Goal: Task Accomplishment & Management: Complete application form

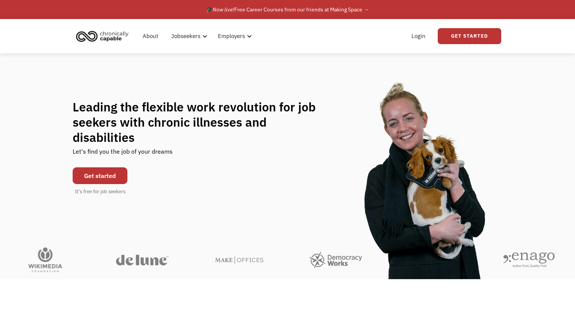
click at [95, 167] on link "Get started" at bounding box center [100, 175] width 55 height 17
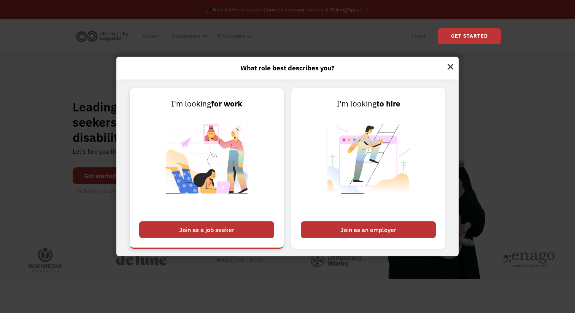
click at [230, 230] on div "Join as a job seeker" at bounding box center [206, 229] width 135 height 17
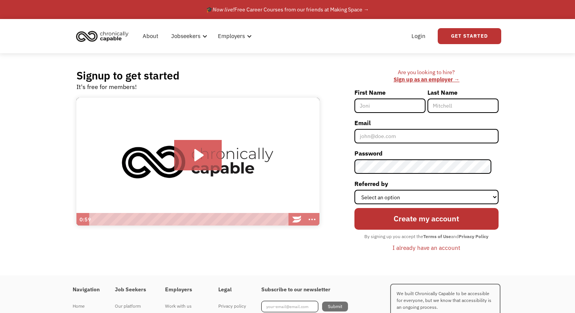
click at [398, 106] on input "First Name" at bounding box center [389, 105] width 71 height 14
type input "[PERSON_NAME]"
type input "[GEOGRAPHIC_DATA]"
click at [390, 139] on input "Email" at bounding box center [426, 136] width 144 height 14
type input "[EMAIL_ADDRESS][DOMAIN_NAME]"
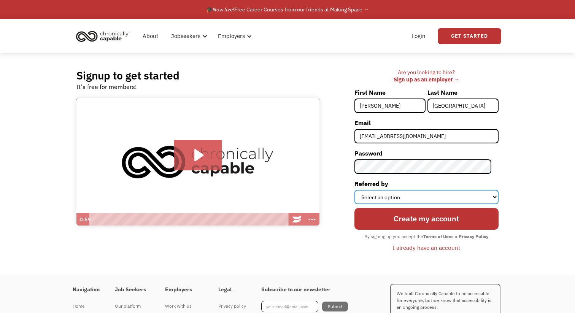
click at [418, 199] on select "Select an option Instagram Facebook Twitter Search Engine News Article Word of …" at bounding box center [426, 197] width 144 height 14
select select "Instagram"
click at [361, 190] on select "Select an option Instagram Facebook Twitter Search Engine News Article Word of …" at bounding box center [426, 197] width 144 height 14
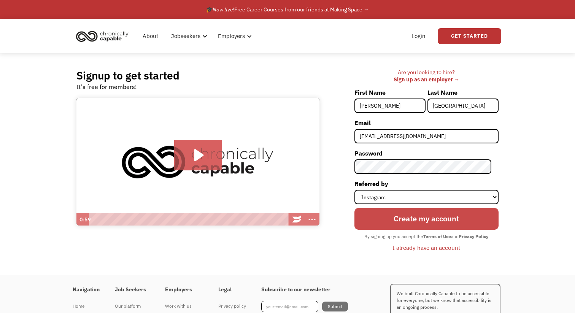
click at [418, 218] on input "Create my account" at bounding box center [426, 219] width 144 height 22
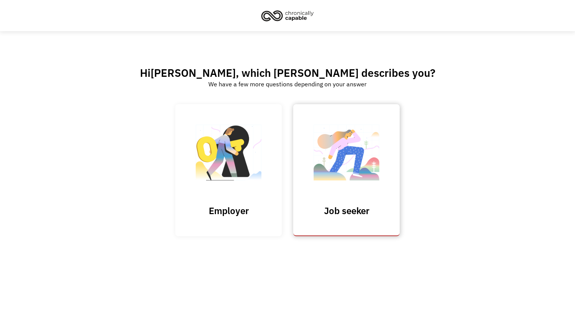
click at [350, 184] on img at bounding box center [346, 156] width 76 height 74
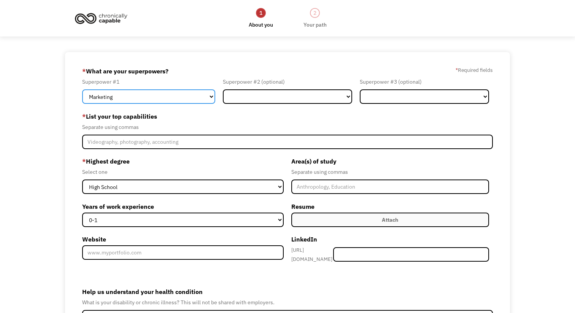
click at [180, 95] on select "Marketing Human Resources Finance Technology Operations Sales Industrial & Manu…" at bounding box center [148, 96] width 133 height 14
click at [82, 89] on select "Marketing Human Resources Finance Technology Operations Sales Industrial & Manu…" at bounding box center [148, 96] width 133 height 14
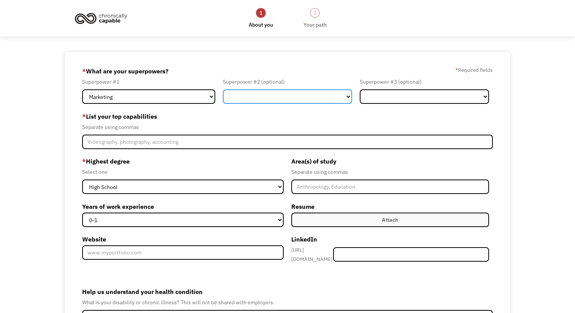
click at [258, 94] on select "Marketing Human Resources Finance Technology Operations Sales Industrial & Manu…" at bounding box center [287, 96] width 129 height 14
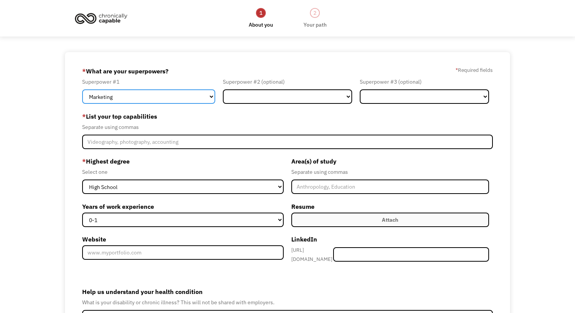
click at [193, 96] on select "Marketing Human Resources Finance Technology Operations Sales Industrial & Manu…" at bounding box center [148, 96] width 133 height 14
select select "Communications & Public Relations"
click at [82, 89] on select "Marketing Human Resources Finance Technology Operations Sales Industrial & Manu…" at bounding box center [148, 96] width 133 height 14
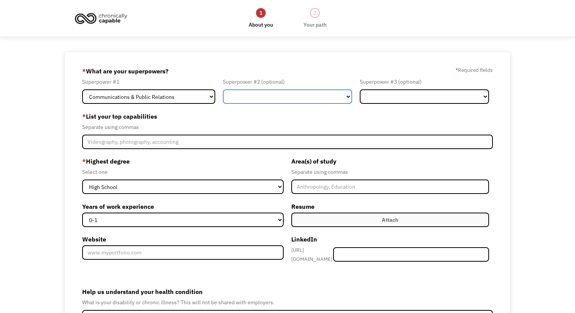
click at [258, 91] on select "Marketing Human Resources Finance Technology Operations Sales Industrial & Manu…" at bounding box center [287, 96] width 129 height 14
select select "Marketing"
click at [223, 89] on select "Marketing Human Resources Finance Technology Operations Sales Industrial & Manu…" at bounding box center [287, 96] width 129 height 14
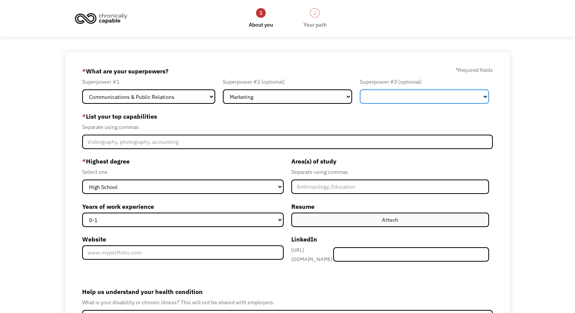
click at [391, 97] on select "Marketing Human Resources Finance Technology Operations Sales Industrial & Manu…" at bounding box center [424, 96] width 129 height 14
select select "Design"
click at [360, 89] on select "Marketing Human Resources Finance Technology Operations Sales Industrial & Manu…" at bounding box center [424, 96] width 129 height 14
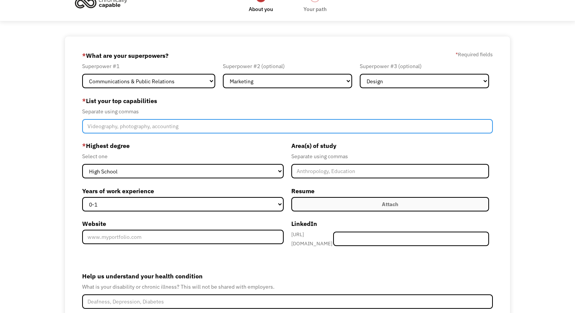
click at [164, 126] on input "Member-Create-Step1" at bounding box center [287, 126] width 410 height 14
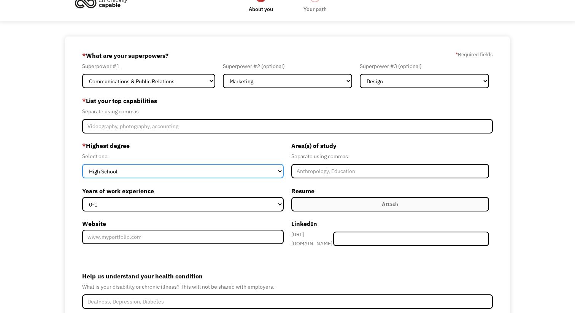
click at [169, 168] on select "High School Associates Bachelors Master's PhD" at bounding box center [182, 171] width 201 height 14
select select "masters"
click at [82, 164] on select "High School Associates Bachelors Master's PhD" at bounding box center [182, 171] width 201 height 14
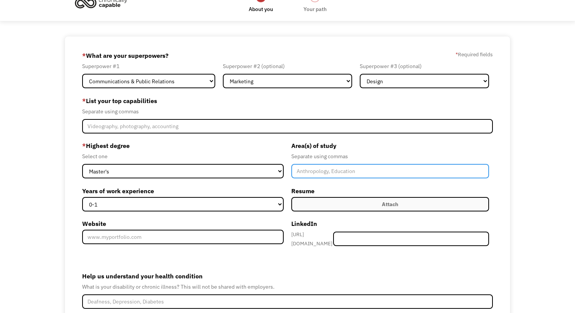
click at [313, 172] on input "Member-Create-Step1" at bounding box center [390, 171] width 198 height 14
type input "History, Gender Studies"
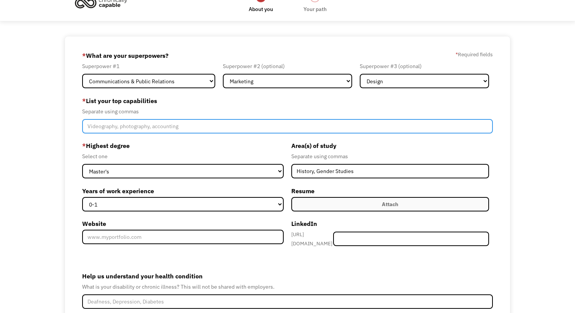
click at [209, 124] on input "Member-Create-Step1" at bounding box center [287, 126] width 410 height 14
type input "c"
type input "Communication, Education, Marketing, Public Relations, Graphic Design, Project …"
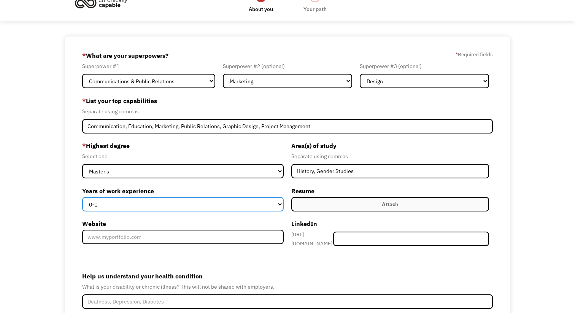
click at [139, 206] on select "0-1 2-4 5-10 11-15 15+" at bounding box center [182, 204] width 201 height 14
select select "2-4"
click at [82, 197] on select "0-1 2-4 5-10 11-15 15+" at bounding box center [182, 204] width 201 height 14
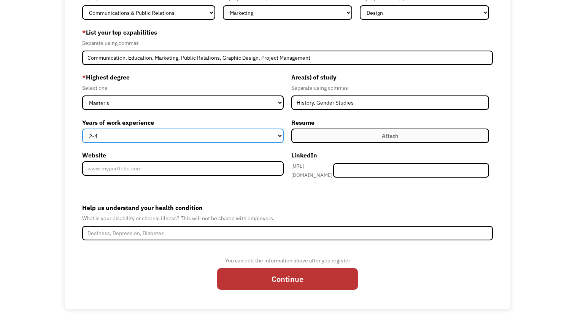
scroll to position [86, 0]
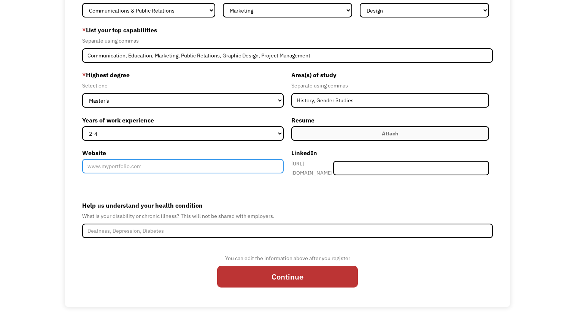
click at [147, 168] on input "Website" at bounding box center [182, 166] width 201 height 14
type input "www.travis-york.com"
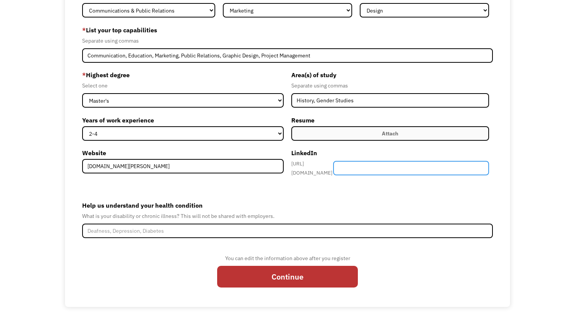
click at [380, 168] on input "Member-Create-Step1" at bounding box center [411, 168] width 156 height 14
type input "travisjyork"
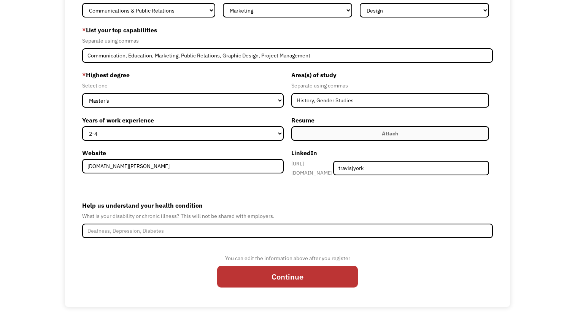
click at [374, 135] on label "Attach" at bounding box center [390, 133] width 198 height 14
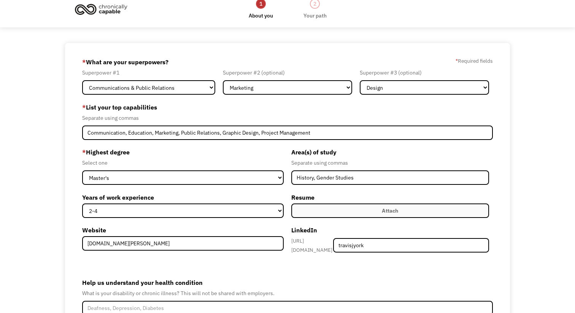
scroll to position [92, 0]
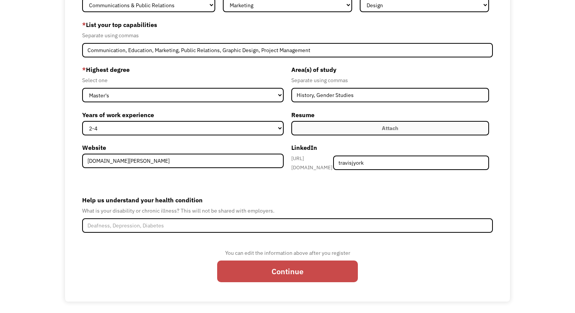
click at [291, 274] on input "Continue" at bounding box center [287, 271] width 141 height 22
type input "Please wait..."
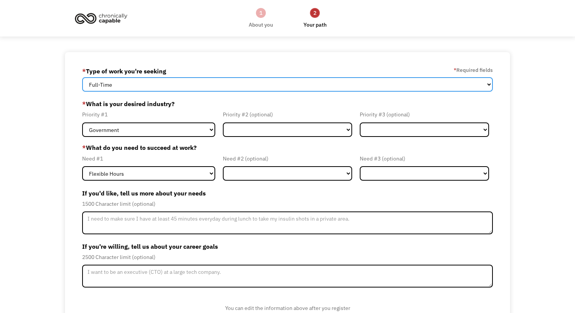
click at [192, 85] on select "Full-Time Part-Time Both Full-Time and Part-Time" at bounding box center [287, 84] width 410 height 14
select select "Both Full-Time and Part-Time"
click at [82, 77] on select "Full-Time Part-Time Both Full-Time and Part-Time" at bounding box center [287, 84] width 410 height 14
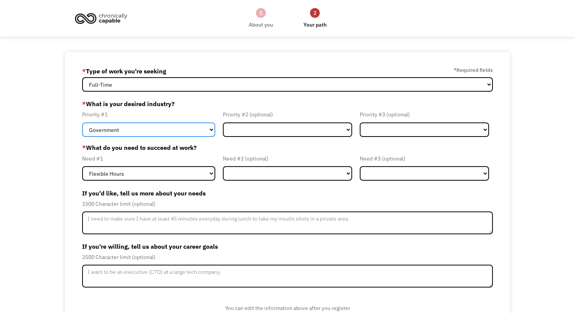
click at [179, 130] on select "Government Finance & Insurance Health & Social Care Tech & Engineering Creative…" at bounding box center [148, 129] width 133 height 14
select select "Education"
click at [82, 122] on select "Government Finance & Insurance Health & Social Care Tech & Engineering Creative…" at bounding box center [148, 129] width 133 height 14
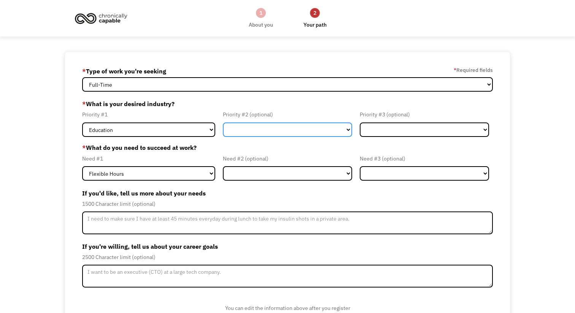
click at [254, 130] on select "Government Finance & Insurance Health & Social Care Tech & Engineering Creative…" at bounding box center [287, 129] width 129 height 14
select select "Creative & Design"
click at [223, 122] on select "Government Finance & Insurance Health & Social Care Tech & Engineering Creative…" at bounding box center [287, 129] width 129 height 14
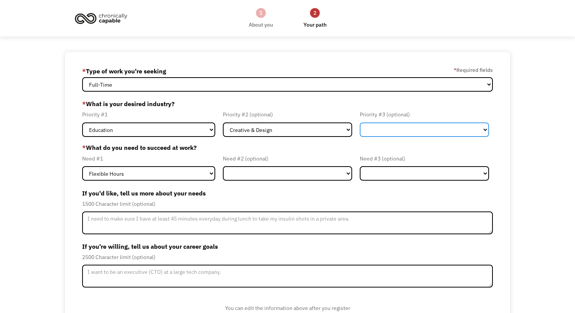
click at [402, 130] on select "Government Finance & Insurance Health & Social Care Tech & Engineering Creative…" at bounding box center [424, 129] width 129 height 14
select select "Administrative"
click at [360, 122] on select "Government Finance & Insurance Health & Social Care Tech & Engineering Creative…" at bounding box center [424, 129] width 129 height 14
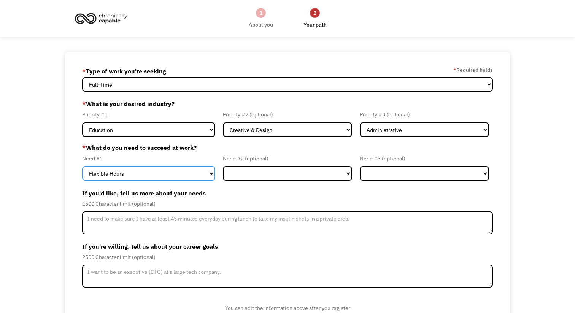
click at [168, 174] on select "Flexible Hours Remote Work Service Animal On-site Accommodations Visual Support…" at bounding box center [148, 173] width 133 height 14
select select "Remote Work"
click at [82, 166] on select "Flexible Hours Remote Work Service Animal On-site Accommodations Visual Support…" at bounding box center [148, 173] width 133 height 14
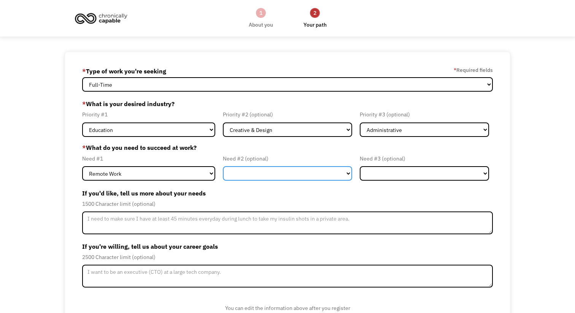
click at [276, 172] on select "Flexible Hours Remote Work Service Animal On-site Accommodations Visual Support…" at bounding box center [287, 173] width 129 height 14
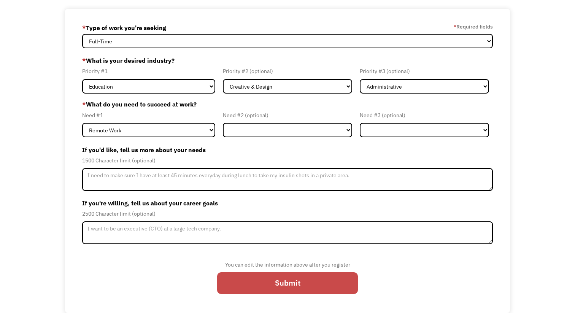
click at [257, 284] on input "Submit" at bounding box center [287, 283] width 141 height 22
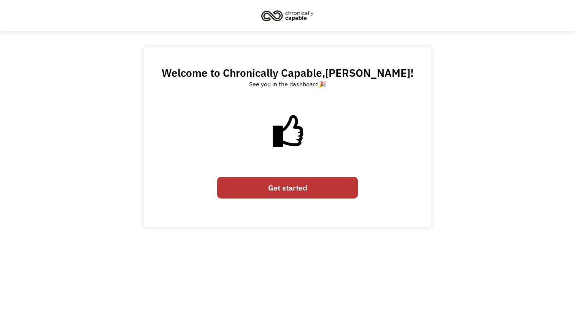
click at [276, 187] on link "Get started" at bounding box center [287, 188] width 141 height 22
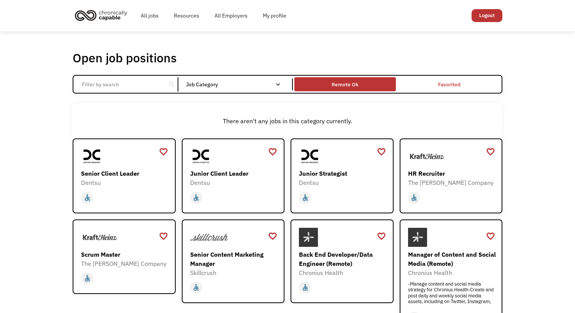
click at [355, 86] on div "Remote Ok" at bounding box center [344, 84] width 27 height 9
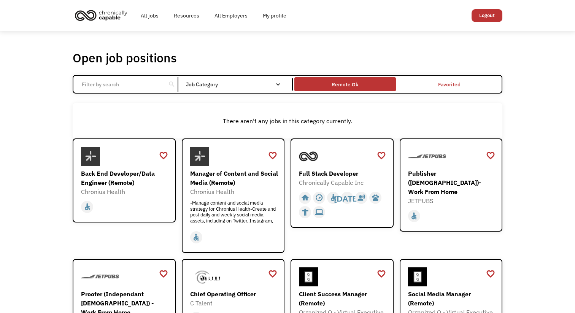
click at [348, 86] on div "Remote Ok" at bounding box center [344, 84] width 27 height 9
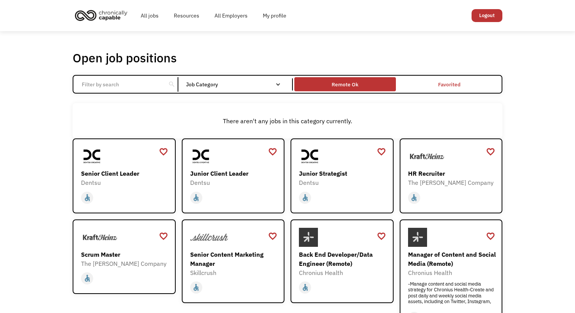
click at [348, 86] on div "Remote Ok" at bounding box center [344, 84] width 27 height 9
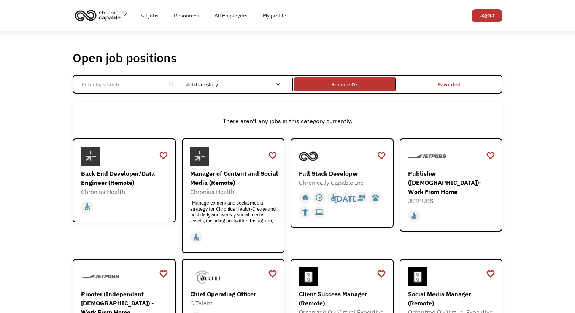
click at [232, 77] on div "search Filter by category Administration Communications & Public Relations Cust…" at bounding box center [287, 84] width 429 height 19
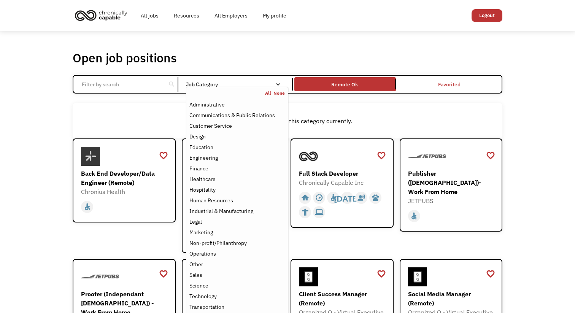
click at [232, 87] on nav "All None Administrative Communications & Public Relations Customer Service Desi…" at bounding box center [237, 201] width 102 height 229
click at [224, 240] on div "Non-profit/Philanthropy" at bounding box center [217, 242] width 57 height 9
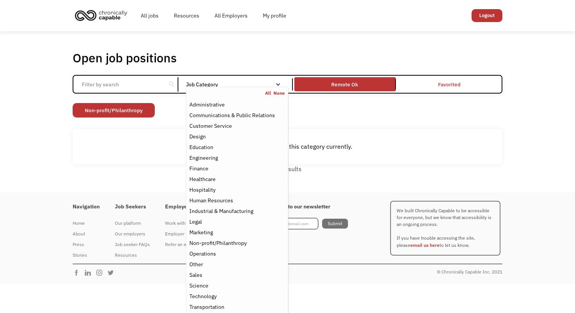
click at [328, 118] on div "Non-profit/Philanthropy Other Transportation Technology Science Sales Operation…" at bounding box center [287, 111] width 429 height 16
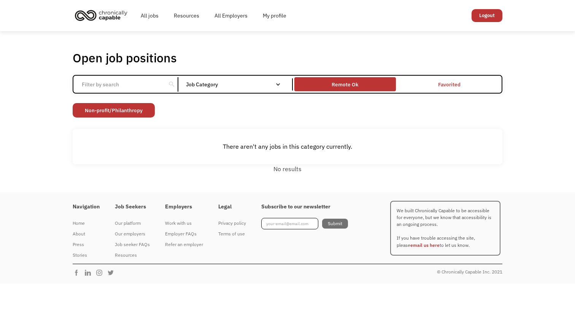
click at [347, 84] on div "Remote Ok" at bounding box center [344, 84] width 27 height 9
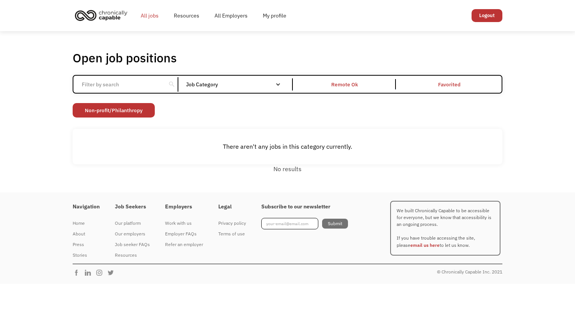
click at [149, 15] on link "All jobs" at bounding box center [149, 15] width 33 height 24
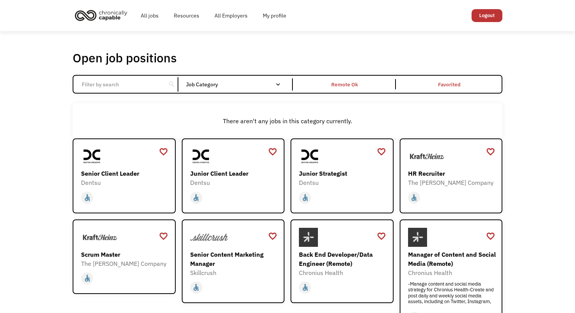
scroll to position [259, 0]
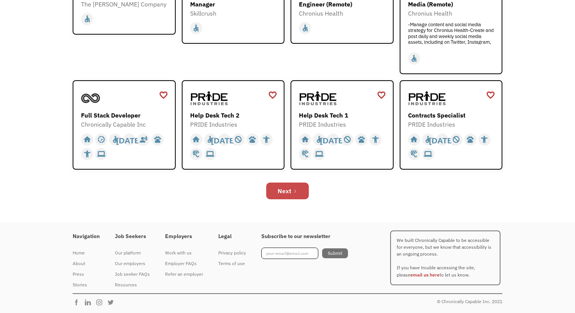
click at [286, 192] on div "Next" at bounding box center [284, 190] width 14 height 9
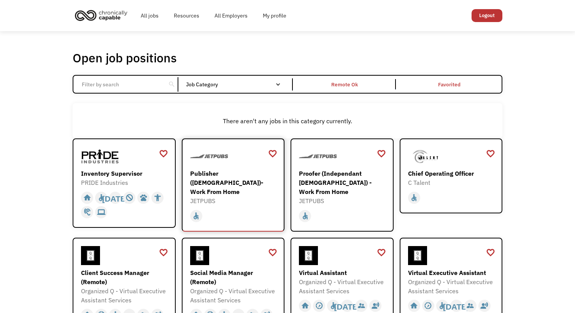
click at [236, 196] on div "JETPUBS" at bounding box center [234, 200] width 88 height 9
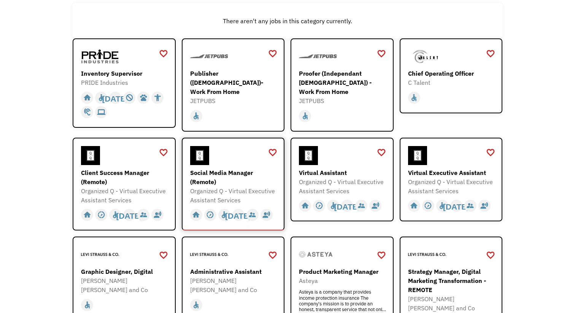
scroll to position [116, 0]
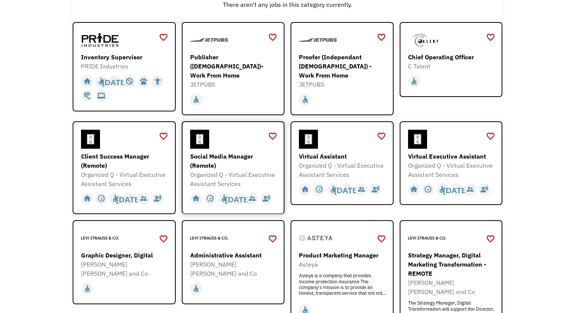
click at [226, 155] on div "Social Media Manager (Remote)" at bounding box center [234, 161] width 88 height 18
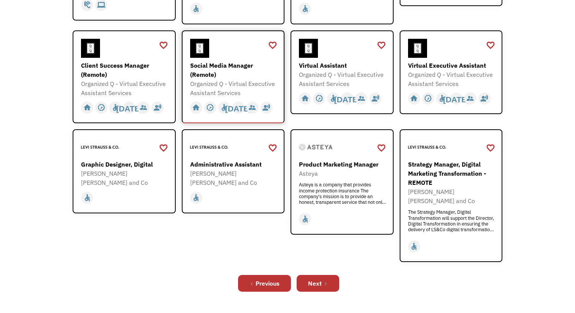
scroll to position [216, 0]
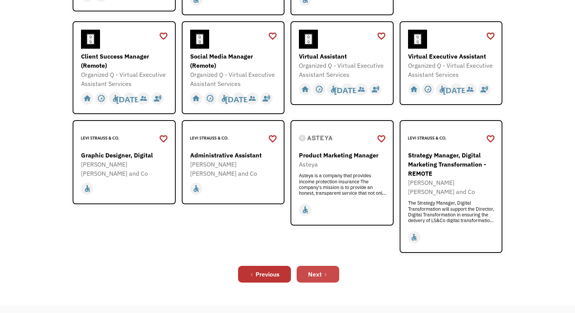
click at [322, 266] on link "Next" at bounding box center [317, 274] width 43 height 17
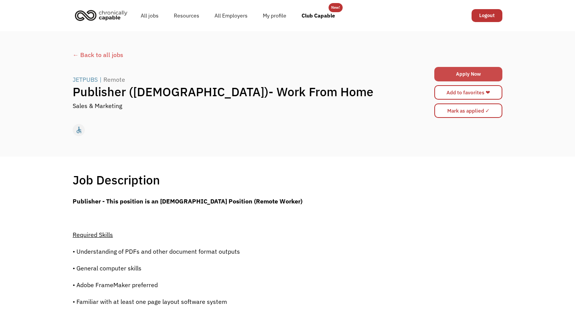
click at [450, 75] on link "Apply Now" at bounding box center [468, 74] width 68 height 14
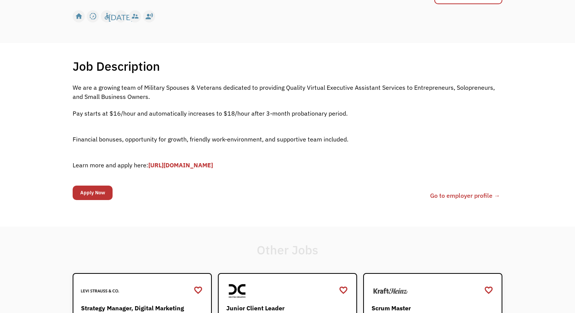
scroll to position [116, 0]
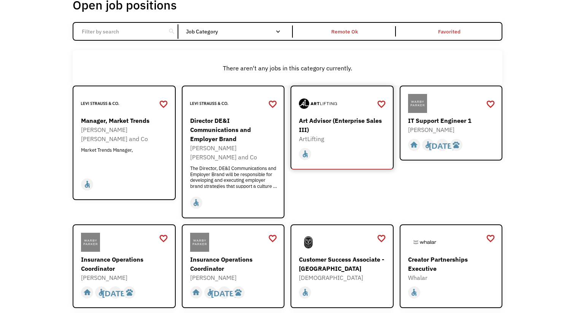
scroll to position [55, 0]
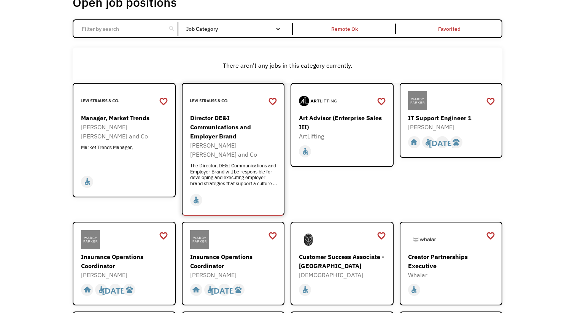
click at [223, 127] on div "Director DE&I Communications and Employer Brand" at bounding box center [234, 126] width 88 height 27
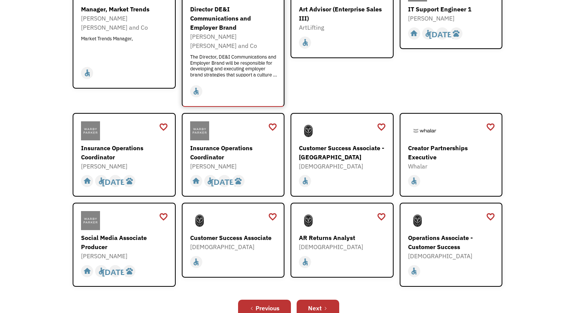
scroll to position [166, 0]
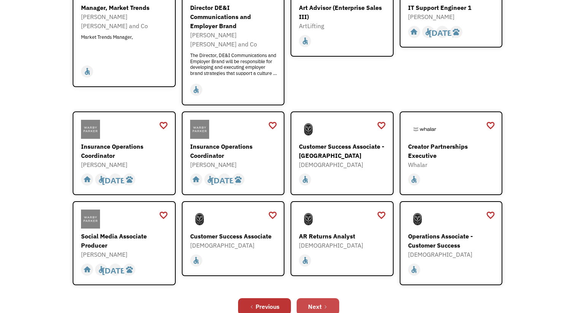
click at [318, 302] on div "Next" at bounding box center [315, 306] width 14 height 9
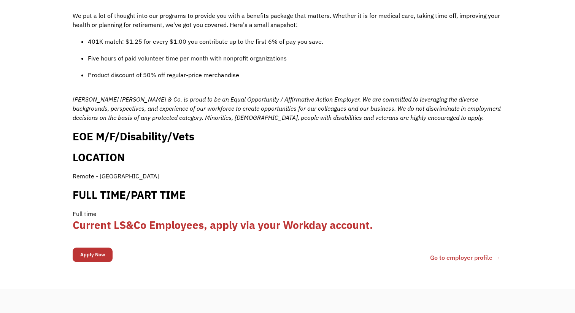
scroll to position [806, 0]
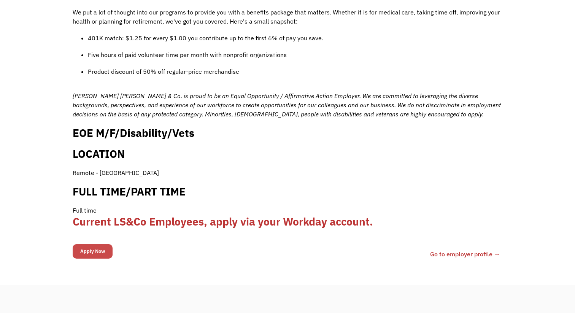
click at [100, 244] on input "Apply Now" at bounding box center [93, 251] width 40 height 14
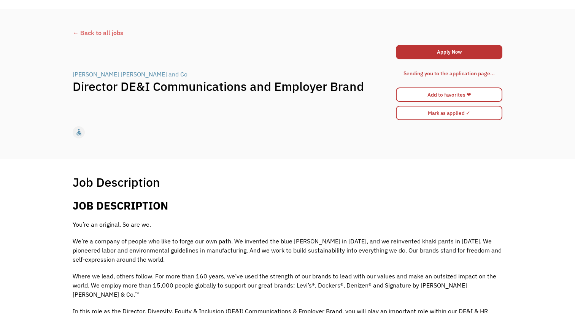
scroll to position [21, 0]
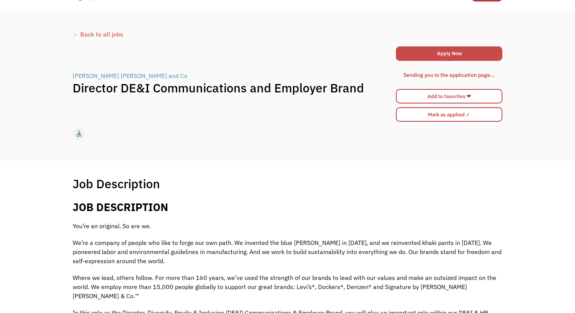
click at [444, 52] on link "Apply Now" at bounding box center [449, 53] width 106 height 14
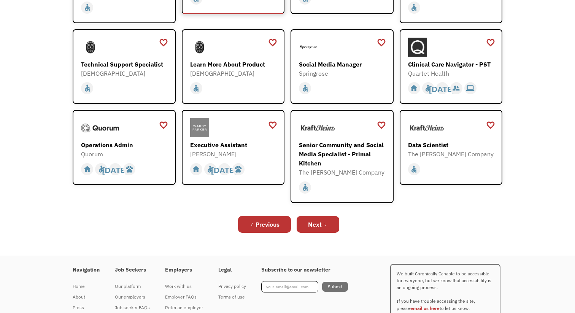
scroll to position [198, 0]
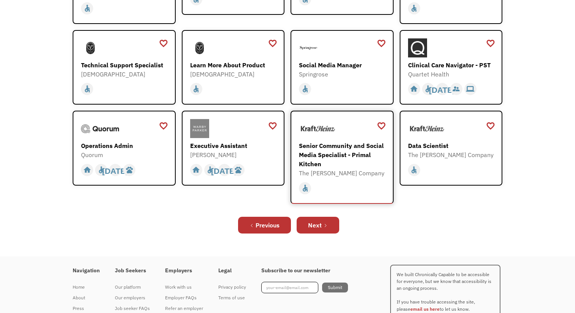
click at [335, 157] on div "Senior Community and Social Media Specialist - Primal Kitchen" at bounding box center [343, 154] width 88 height 27
click at [319, 220] on link "Next" at bounding box center [317, 225] width 43 height 17
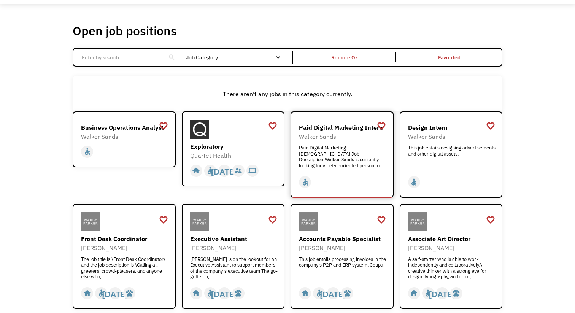
scroll to position [40, 0]
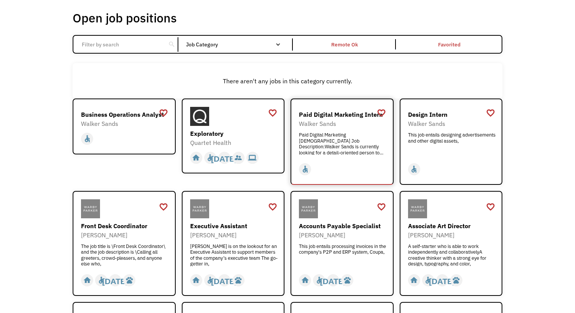
click at [320, 116] on div "Paid Digital Marketing Intern" at bounding box center [343, 114] width 88 height 9
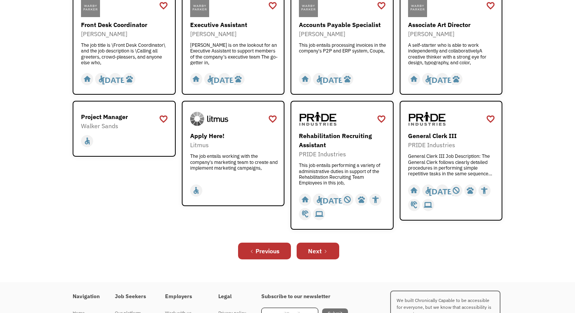
scroll to position [247, 0]
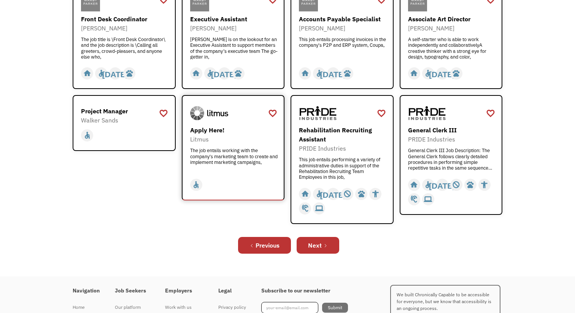
click at [211, 129] on div "Apply Here!" at bounding box center [234, 129] width 88 height 9
click at [324, 252] on link "Next" at bounding box center [317, 245] width 43 height 17
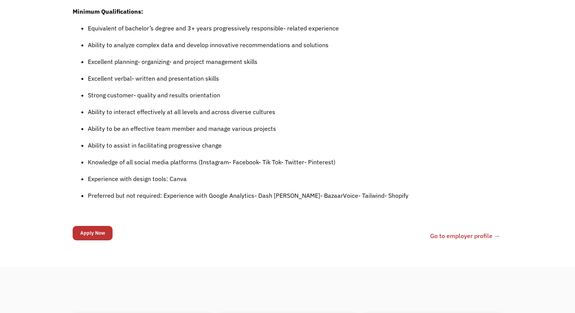
scroll to position [677, 0]
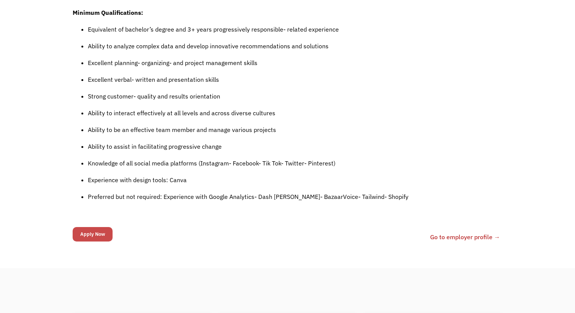
click at [100, 233] on input "Apply Now" at bounding box center [93, 234] width 40 height 14
click at [92, 228] on input "Apply Now" at bounding box center [93, 234] width 40 height 14
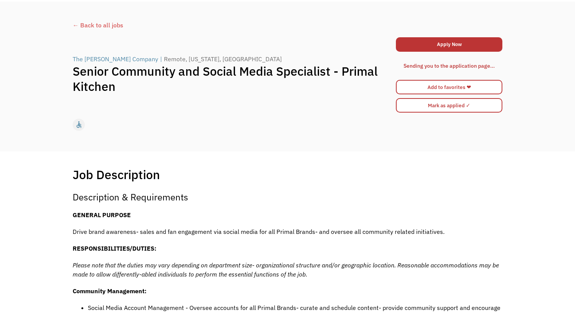
scroll to position [0, 0]
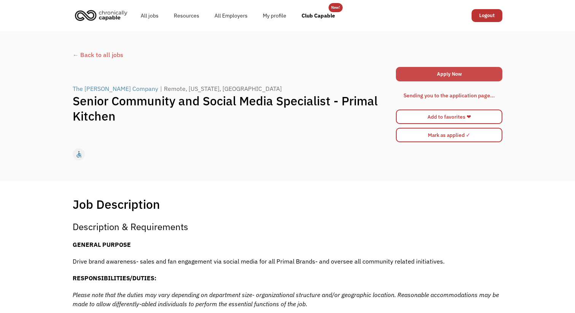
click at [456, 71] on link "Apply Now" at bounding box center [449, 74] width 106 height 14
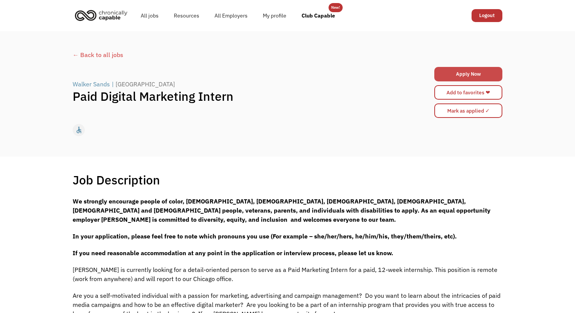
click at [464, 75] on link "Apply Now" at bounding box center [468, 74] width 68 height 14
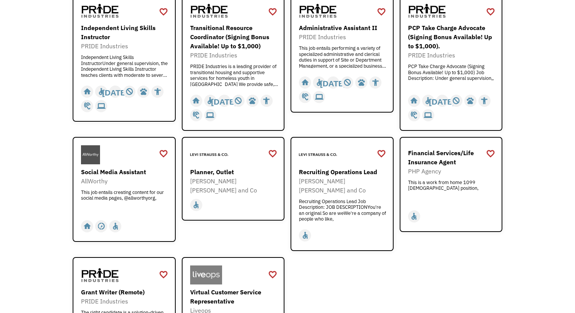
scroll to position [37, 0]
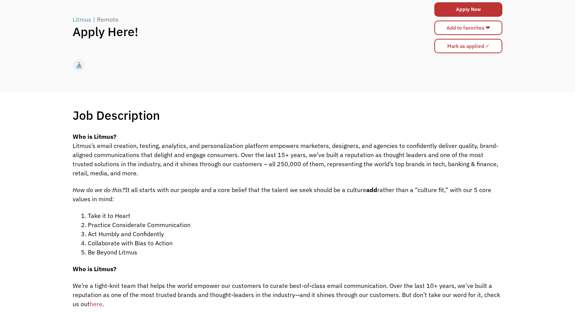
scroll to position [63, 0]
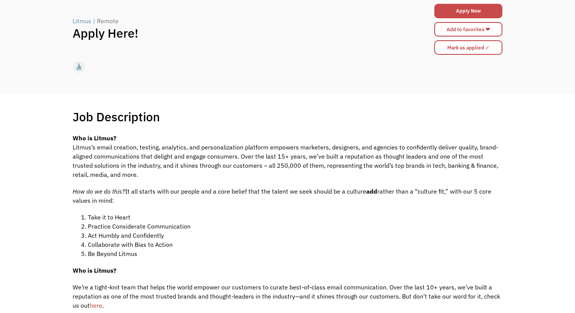
click at [456, 15] on link "Apply Now" at bounding box center [468, 11] width 68 height 14
